Goal: Task Accomplishment & Management: Manage account settings

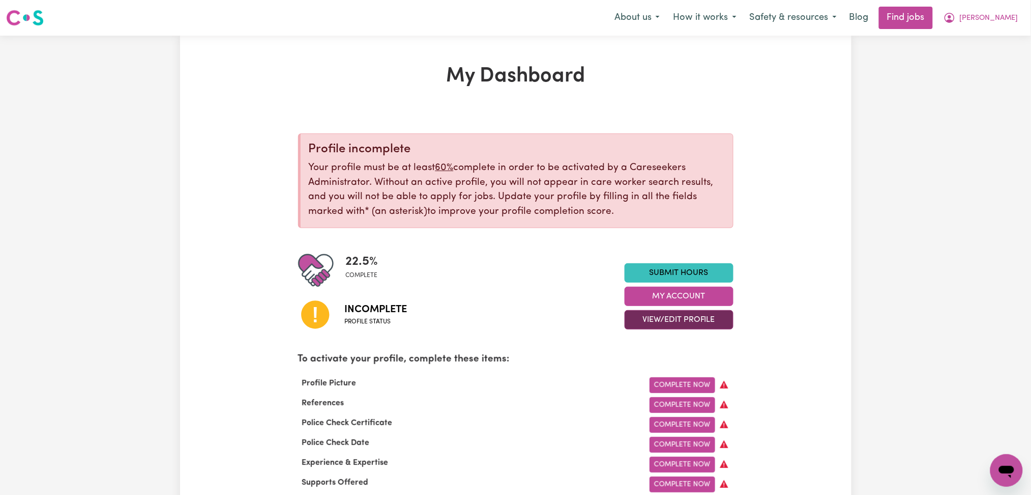
click at [673, 321] on button "View/Edit Profile" at bounding box center [679, 319] width 109 height 19
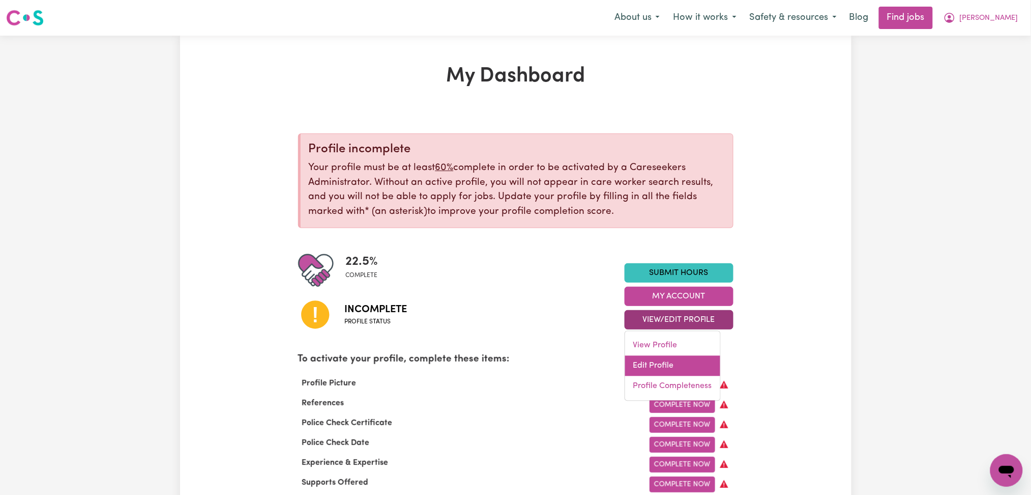
click at [656, 374] on link "Edit Profile" at bounding box center [672, 366] width 95 height 20
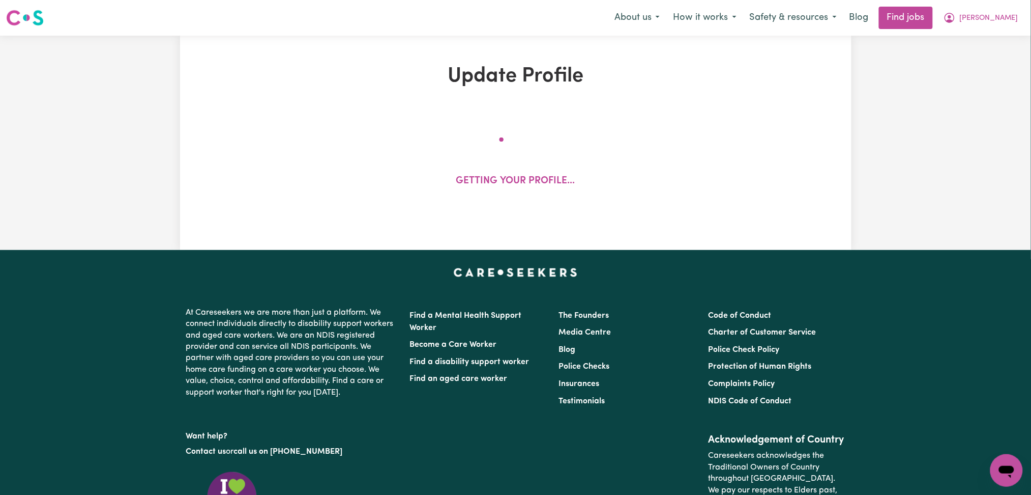
select select "[DEMOGRAPHIC_DATA]"
select select "Student Visa"
select select "Studying a healthcare related degree or qualification"
select select "38"
select select "51"
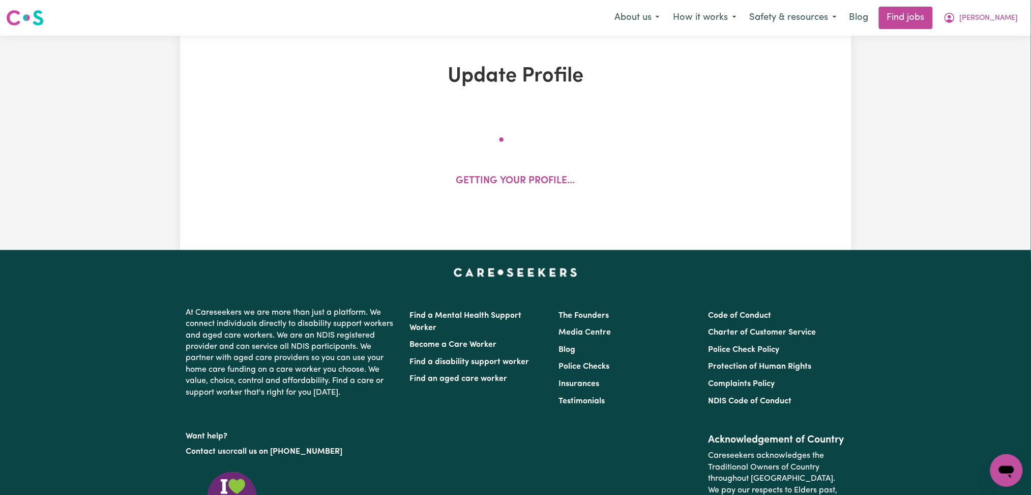
select select "52"
select select "53"
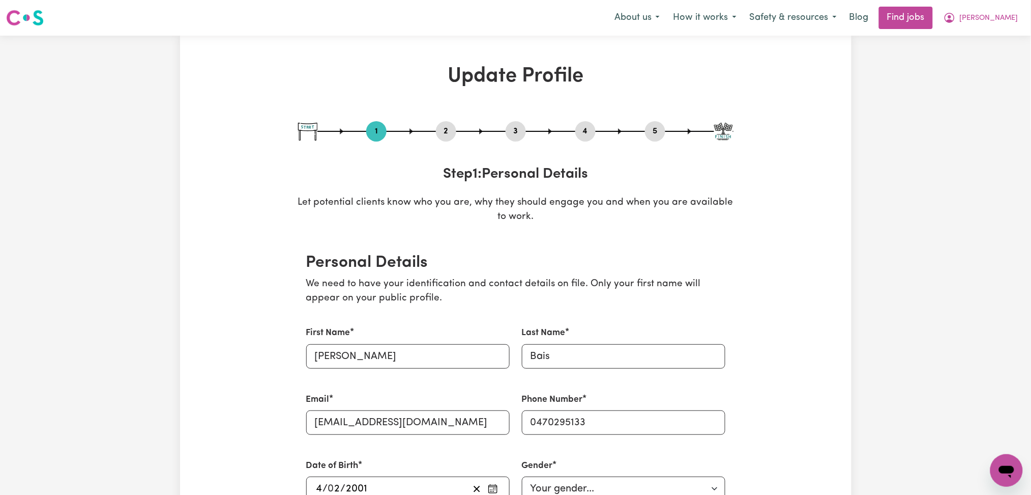
scroll to position [68, 0]
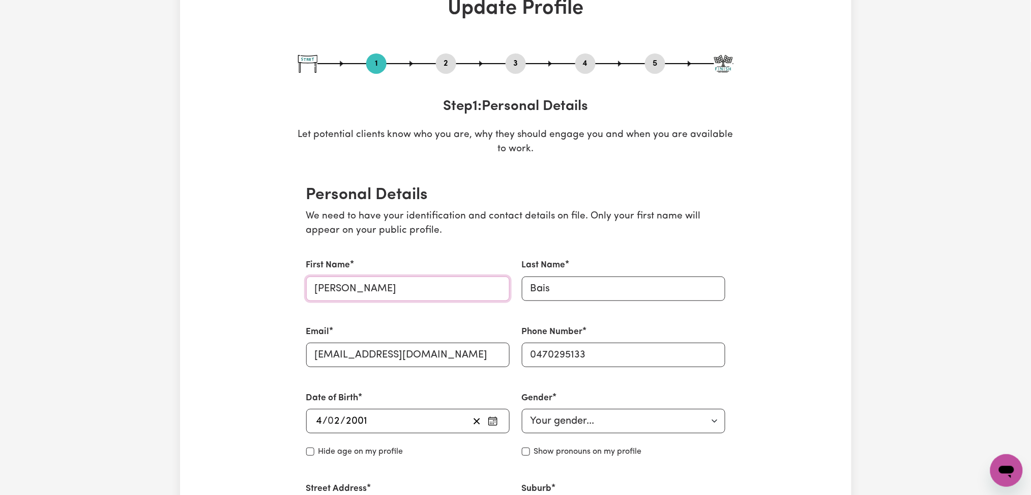
click at [340, 284] on input "[PERSON_NAME]" at bounding box center [408, 288] width 204 height 24
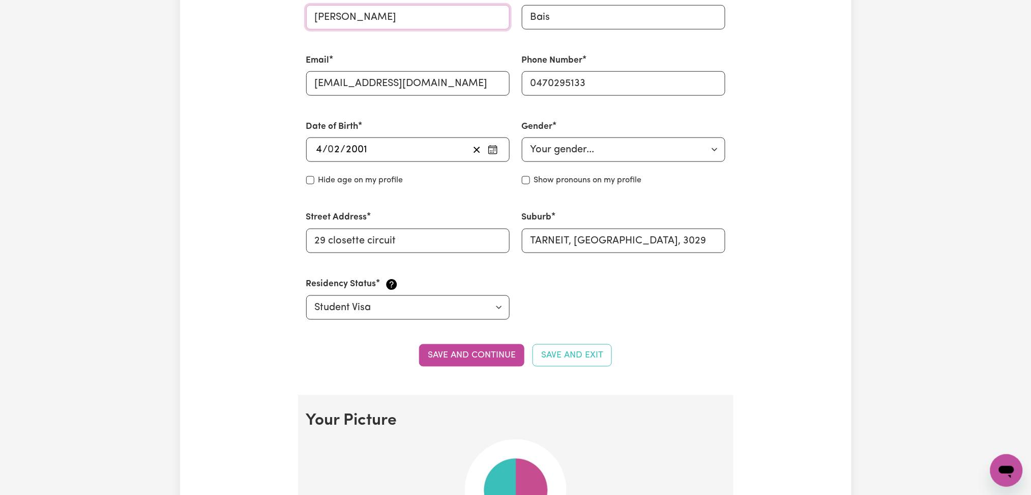
scroll to position [407, 0]
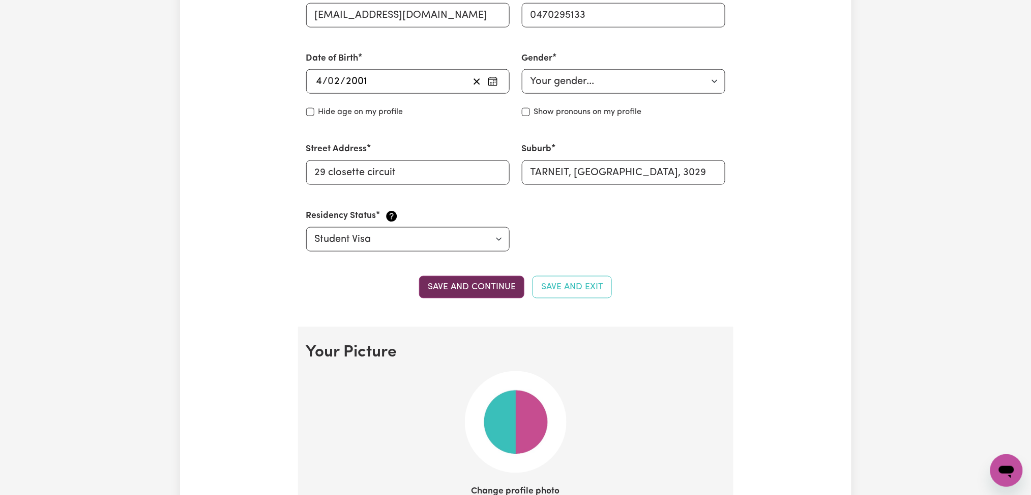
type input "[PERSON_NAME]"
click at [443, 288] on button "Save and continue" at bounding box center [471, 287] width 105 height 22
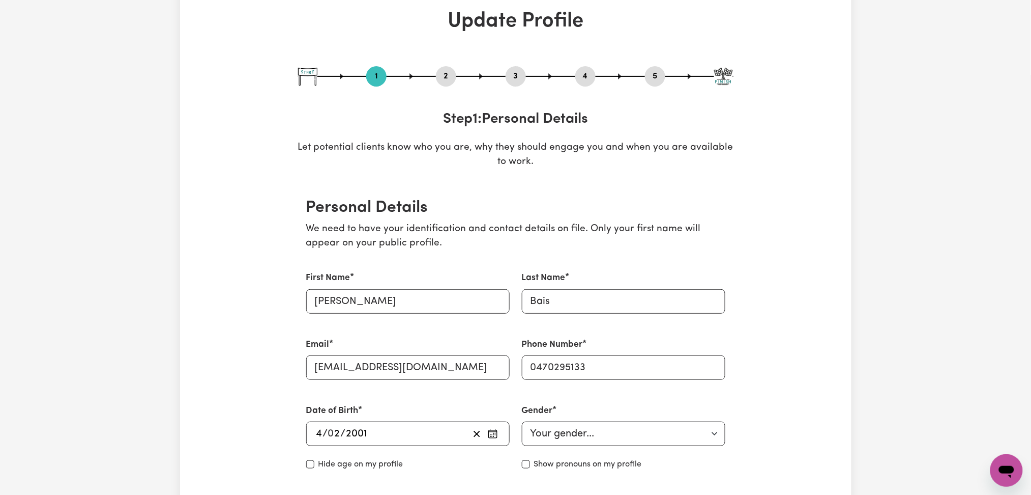
scroll to position [0, 0]
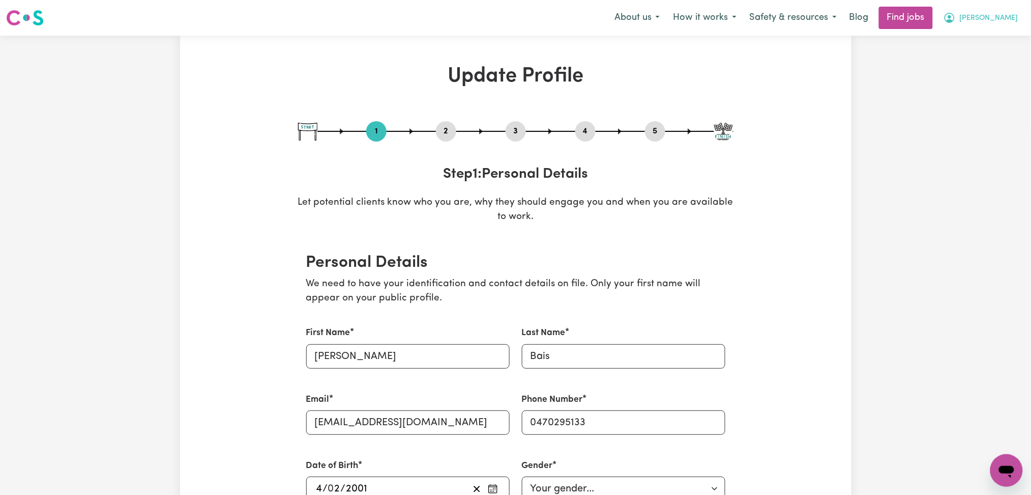
click at [995, 15] on span "[PERSON_NAME]" at bounding box center [989, 18] width 59 height 11
click at [975, 76] on link "Logout" at bounding box center [984, 77] width 80 height 19
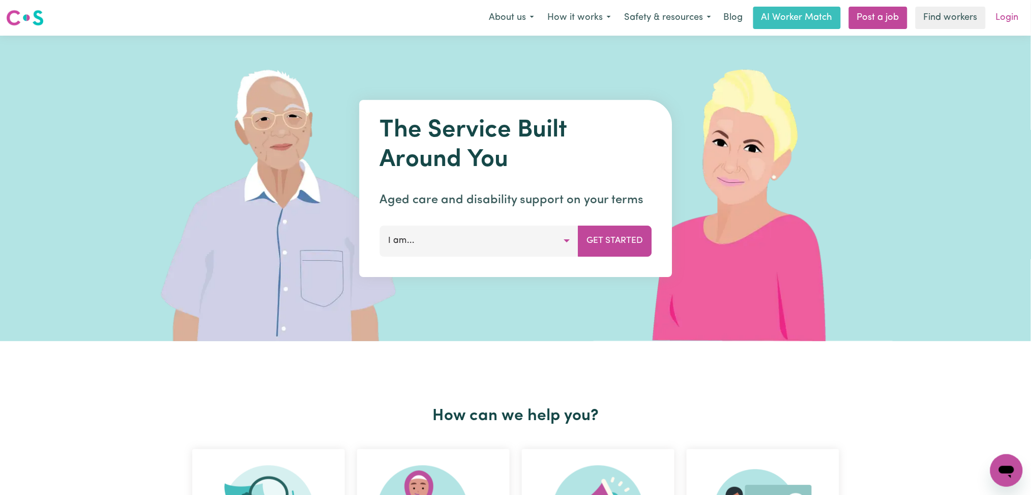
click at [1000, 23] on link "Login" at bounding box center [1007, 18] width 35 height 22
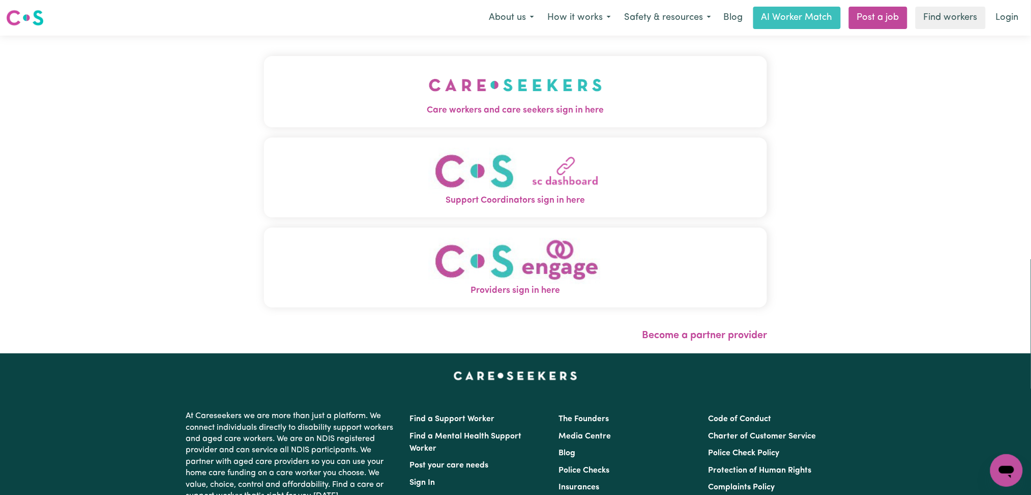
click at [433, 87] on button "Care workers and care seekers sign in here" at bounding box center [516, 91] width 504 height 71
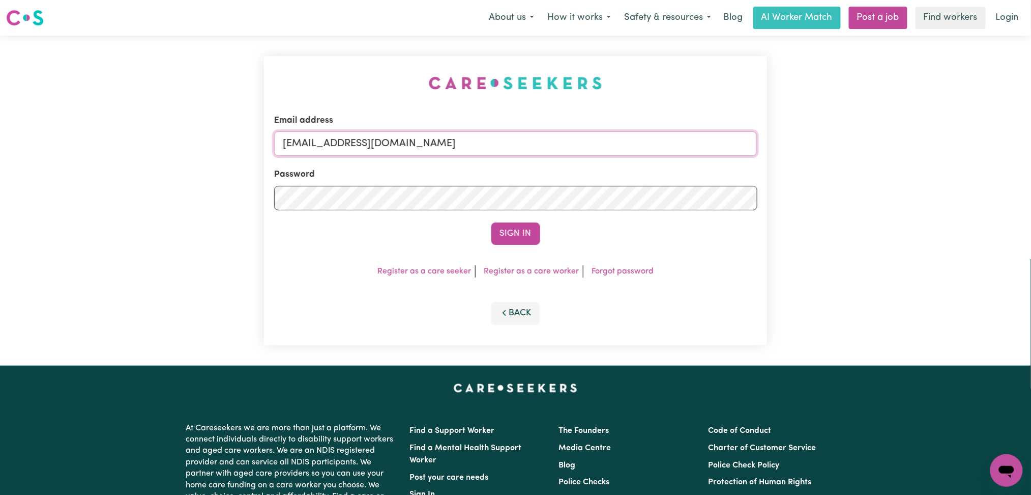
click at [376, 153] on input "[EMAIL_ADDRESS][DOMAIN_NAME]" at bounding box center [515, 143] width 483 height 24
drag, startPoint x: 335, startPoint y: 138, endPoint x: 555, endPoint y: 142, distance: 220.4
click at [555, 142] on input "Superuser~[EMAIL_ADDRESS][DOMAIN_NAME]" at bounding box center [515, 143] width 483 height 24
type input "Superuser~[EMAIL_ADDRESS][DOMAIN_NAME]"
click at [525, 239] on button "Sign In" at bounding box center [516, 233] width 49 height 22
